Goal: Task Accomplishment & Management: Use online tool/utility

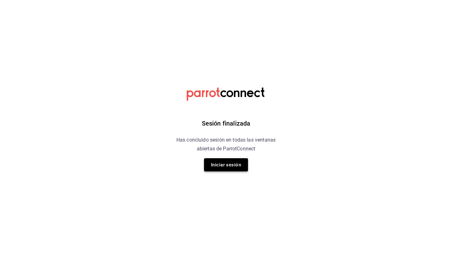
click at [214, 166] on button "Iniciar sesión" at bounding box center [226, 164] width 44 height 13
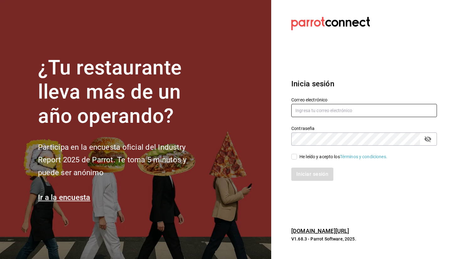
type input "facturacion@makupoke.com"
click at [290, 158] on div "He leído y acepto los Términos y condiciones." at bounding box center [343, 156] width 88 height 7
click at [290, 158] on input "He leído y acepto los Términos y condiciones." at bounding box center [294, 157] width 6 height 6
checkbox input "true"
click at [290, 176] on button "Iniciar sesión" at bounding box center [312, 174] width 43 height 13
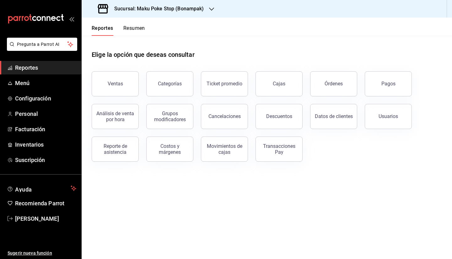
click at [37, 72] on link "Reportes" at bounding box center [40, 67] width 81 height 13
click at [340, 88] on button "Órdenes" at bounding box center [333, 83] width 47 height 25
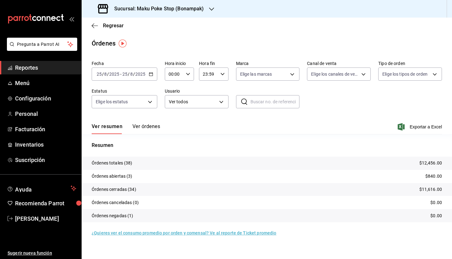
click at [150, 72] on icon "button" at bounding box center [151, 74] width 4 height 4
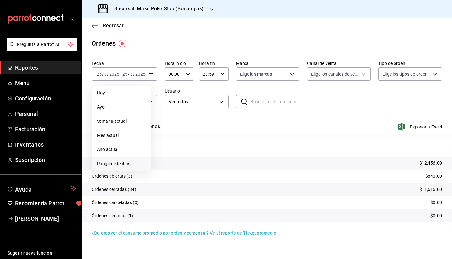
click at [121, 166] on span "Rango de fechas" at bounding box center [121, 163] width 49 height 7
click at [207, 115] on abbr "1" at bounding box center [208, 116] width 2 height 4
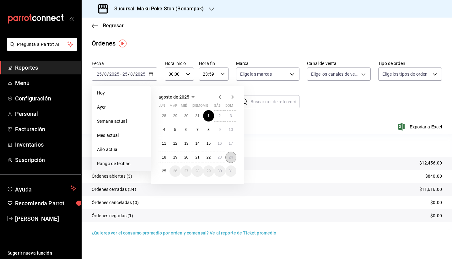
click at [231, 157] on abbr "24" at bounding box center [231, 157] width 4 height 4
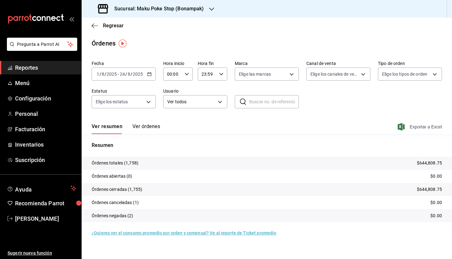
click at [432, 126] on span "Exportar a Excel" at bounding box center [420, 127] width 43 height 8
click at [147, 74] on \(Stroke\) "button" at bounding box center [149, 73] width 4 height 3
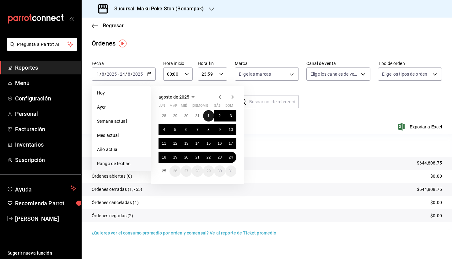
click at [206, 117] on button "1" at bounding box center [208, 115] width 11 height 11
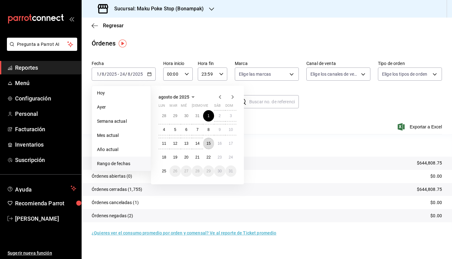
click at [210, 145] on button "15" at bounding box center [208, 143] width 11 height 11
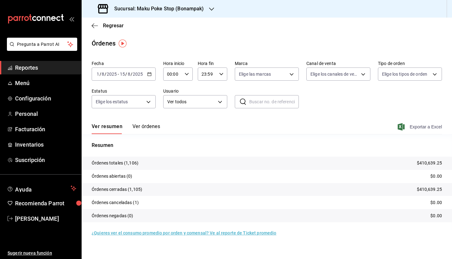
click at [421, 127] on span "Exportar a Excel" at bounding box center [420, 127] width 43 height 8
click at [152, 78] on div "[DATE] [DATE] - [DATE] [DATE]" at bounding box center [124, 73] width 64 height 13
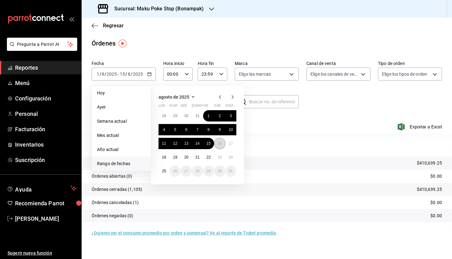
click at [219, 146] on button "16" at bounding box center [219, 143] width 11 height 11
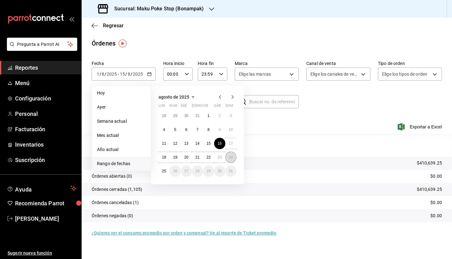
click at [230, 158] on abbr "24" at bounding box center [231, 157] width 4 height 4
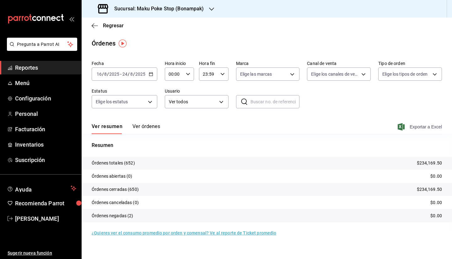
click at [428, 126] on span "Exportar a Excel" at bounding box center [420, 127] width 43 height 8
